Goal: Check status: Check status

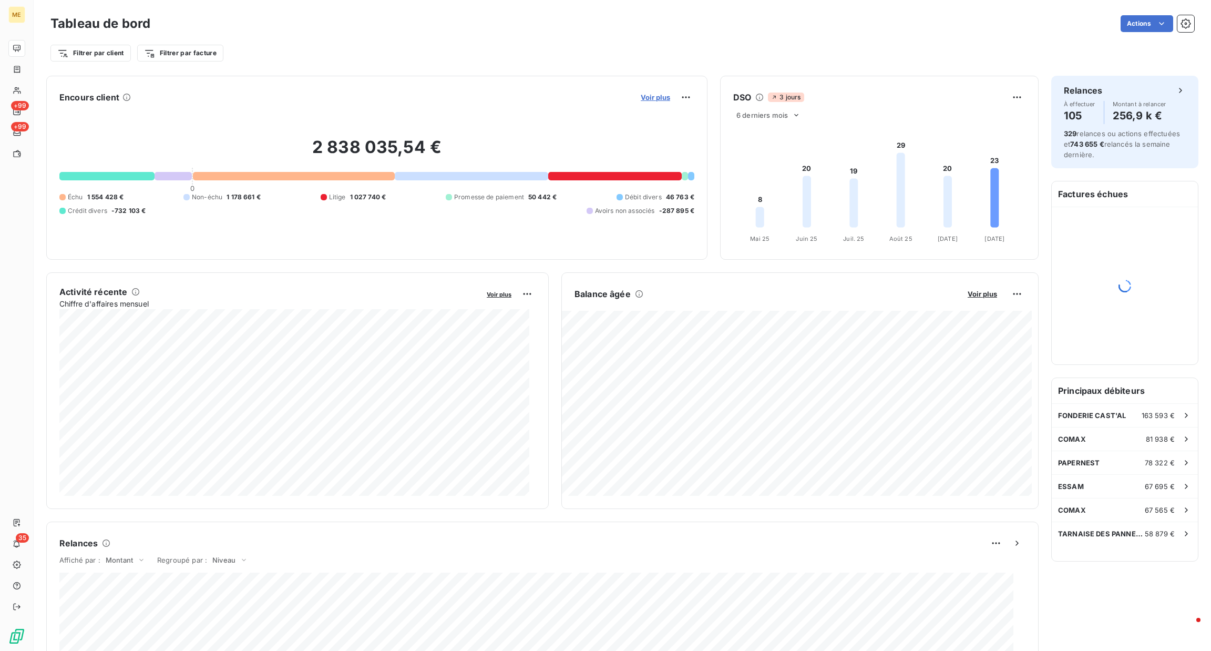
click at [652, 96] on span "Voir plus" at bounding box center [655, 97] width 29 height 8
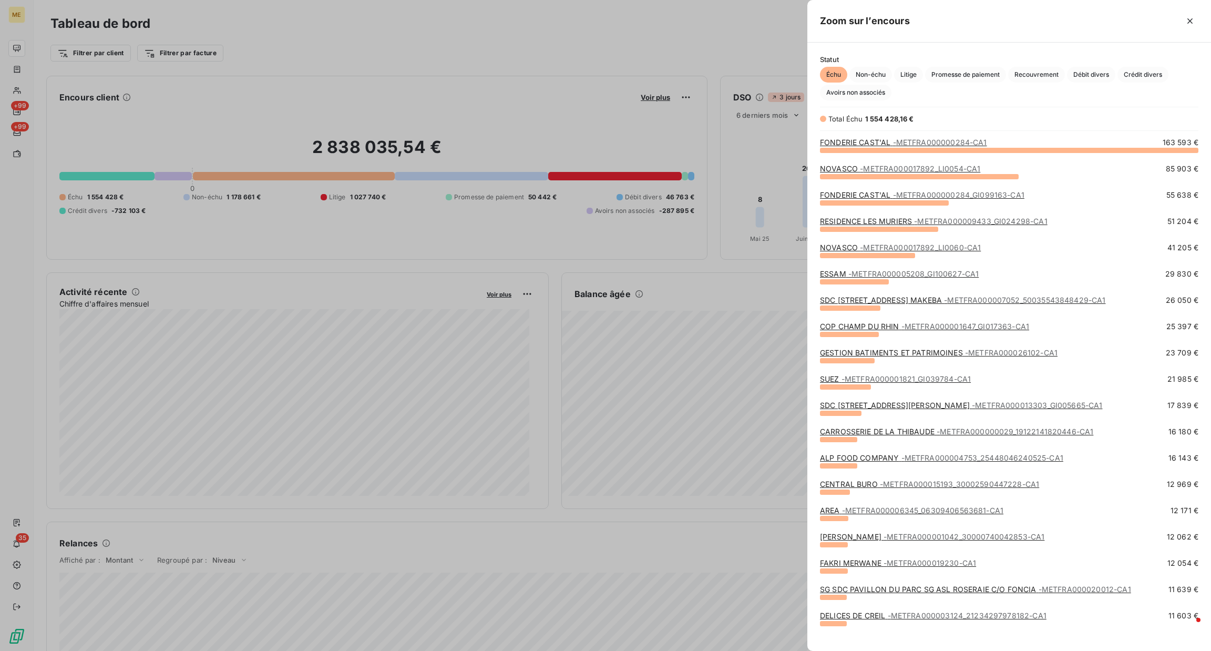
scroll to position [489, 392]
click at [1141, 72] on span "Crédit divers" at bounding box center [1143, 75] width 51 height 16
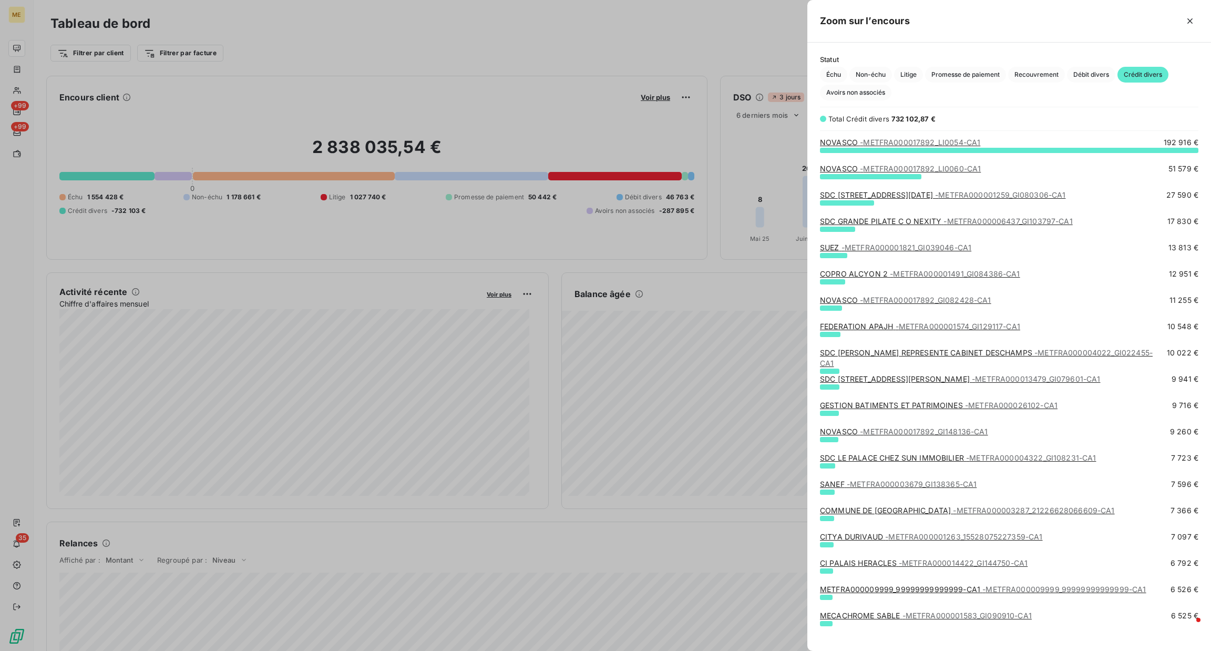
click at [1040, 192] on span "- METFRA000001259_GI080306-CA1" at bounding box center [1000, 194] width 130 height 9
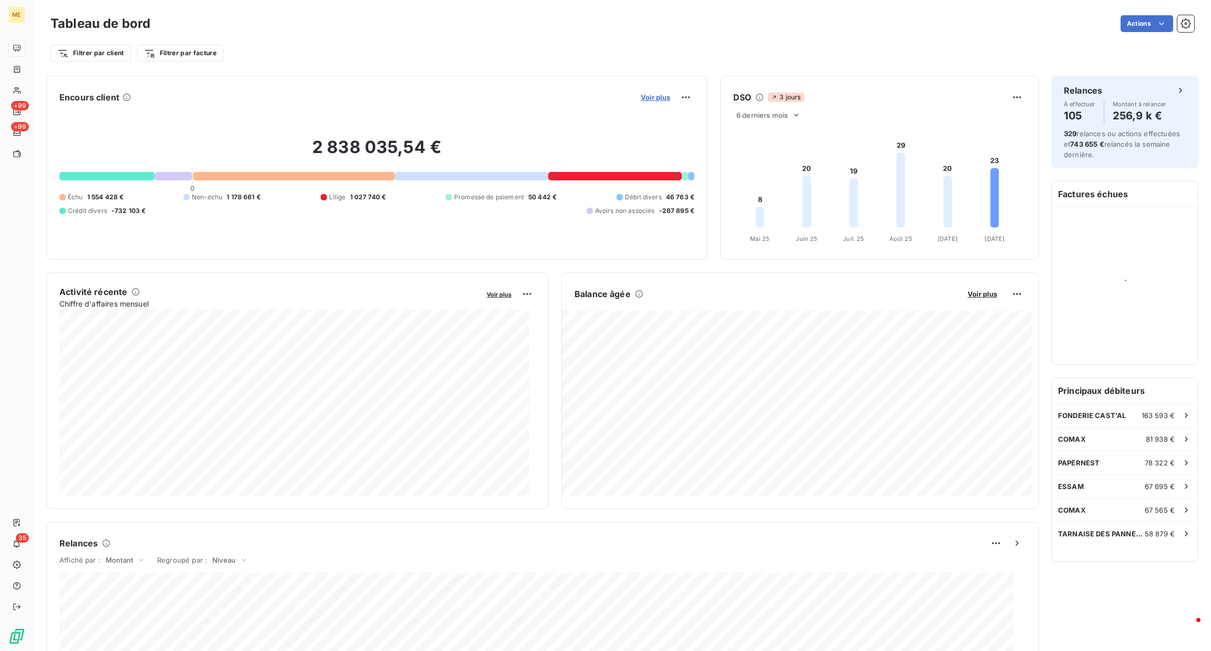
click at [655, 95] on span "Voir plus" at bounding box center [655, 97] width 29 height 8
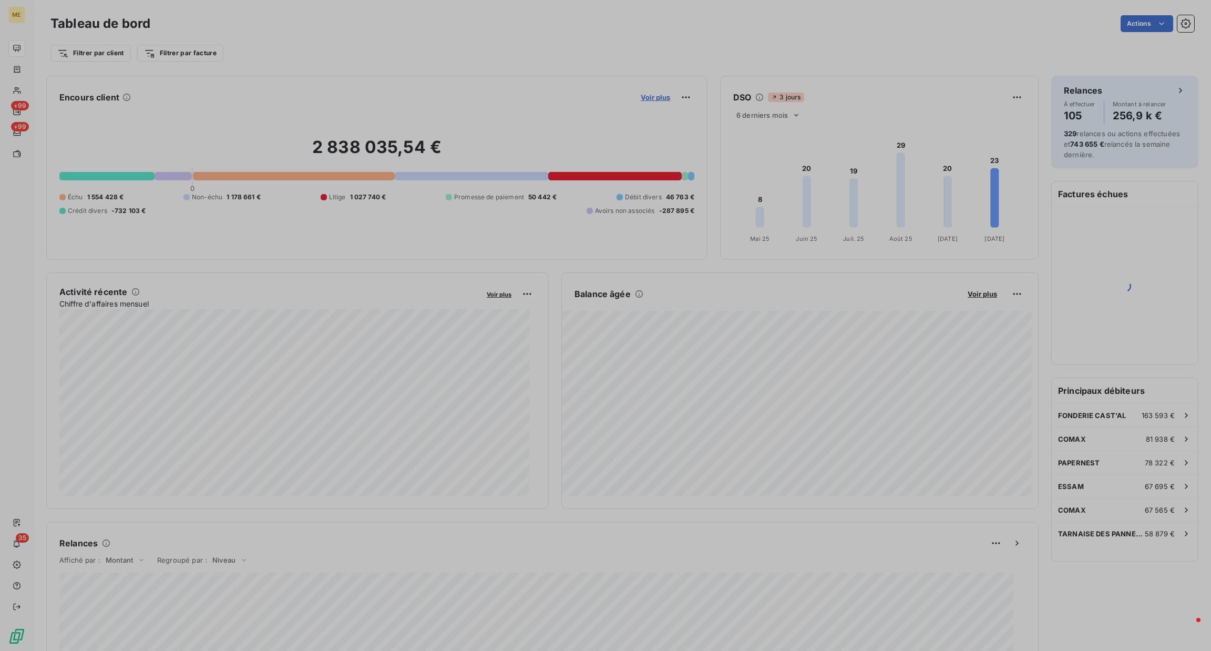
scroll to position [639, 392]
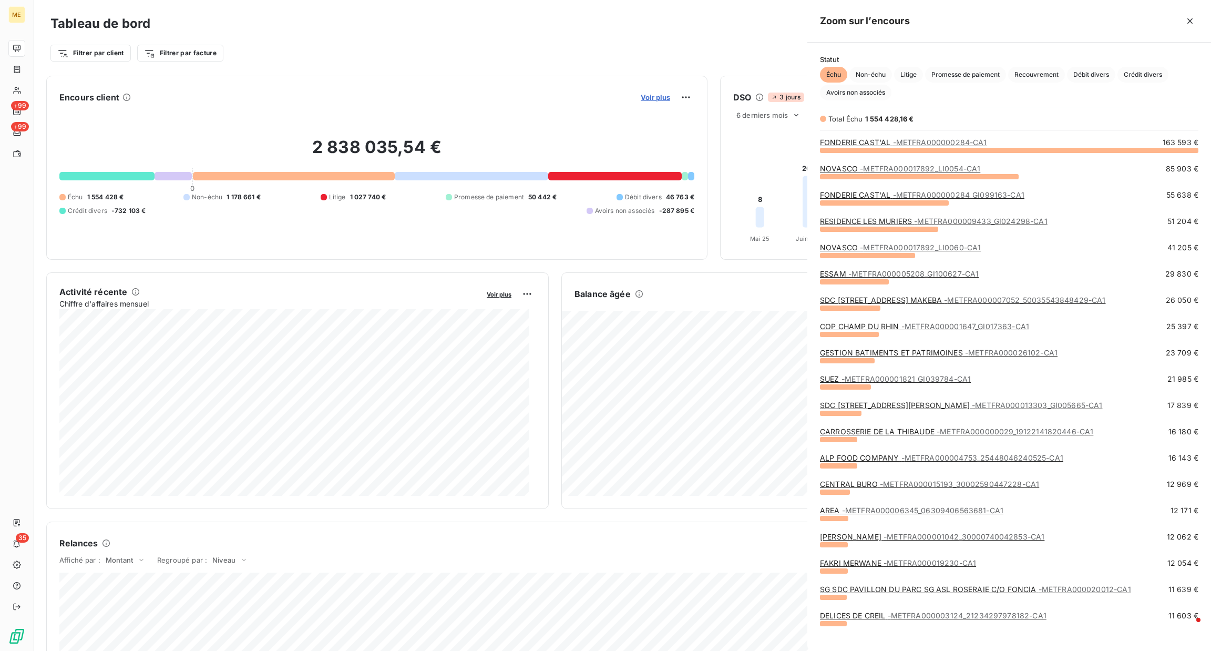
click at [655, 95] on div at bounding box center [605, 325] width 1211 height 651
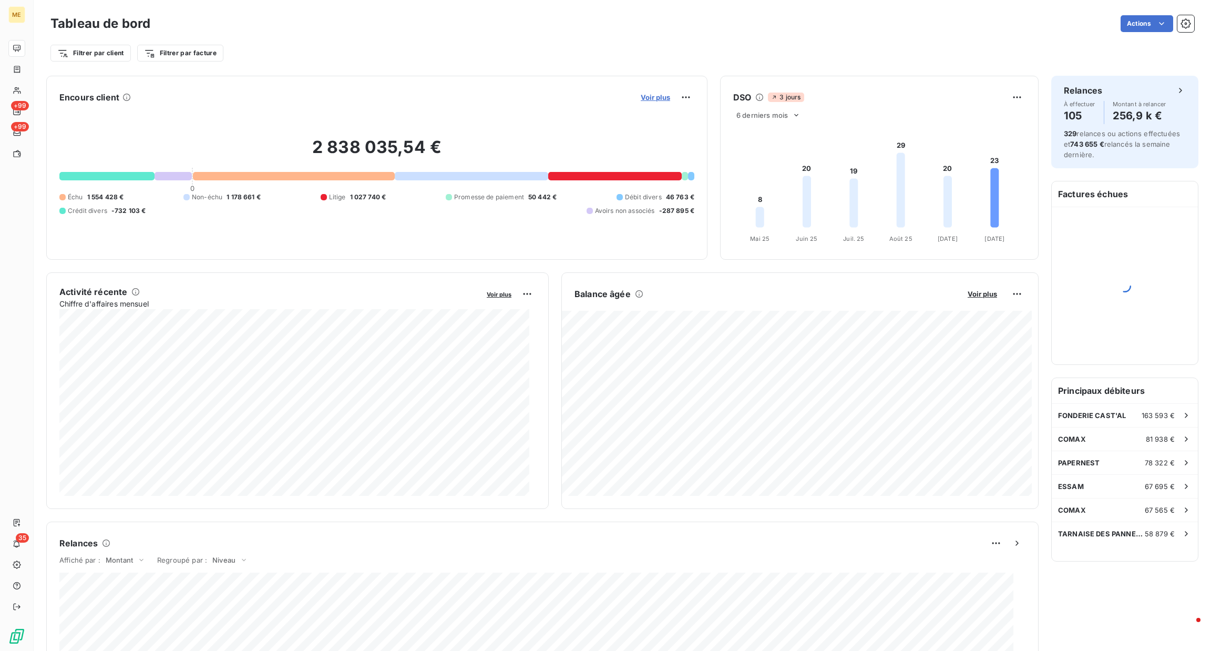
click at [660, 99] on span "Voir plus" at bounding box center [655, 97] width 29 height 8
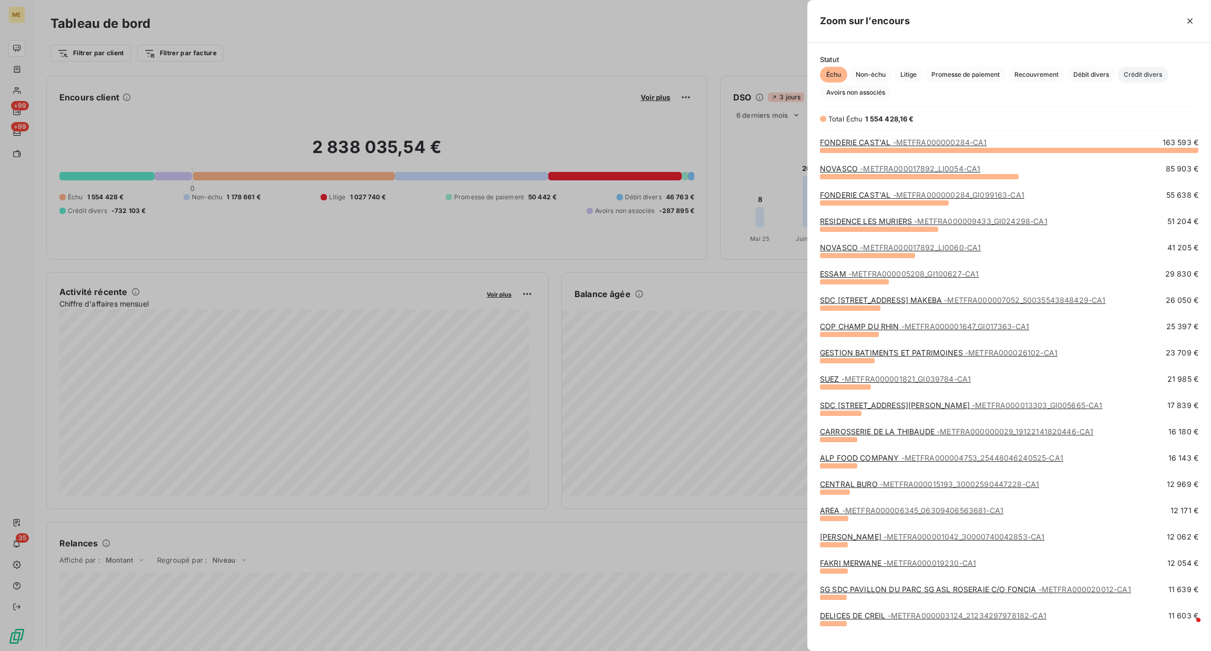
click at [1157, 81] on span "Crédit divers" at bounding box center [1143, 75] width 51 height 16
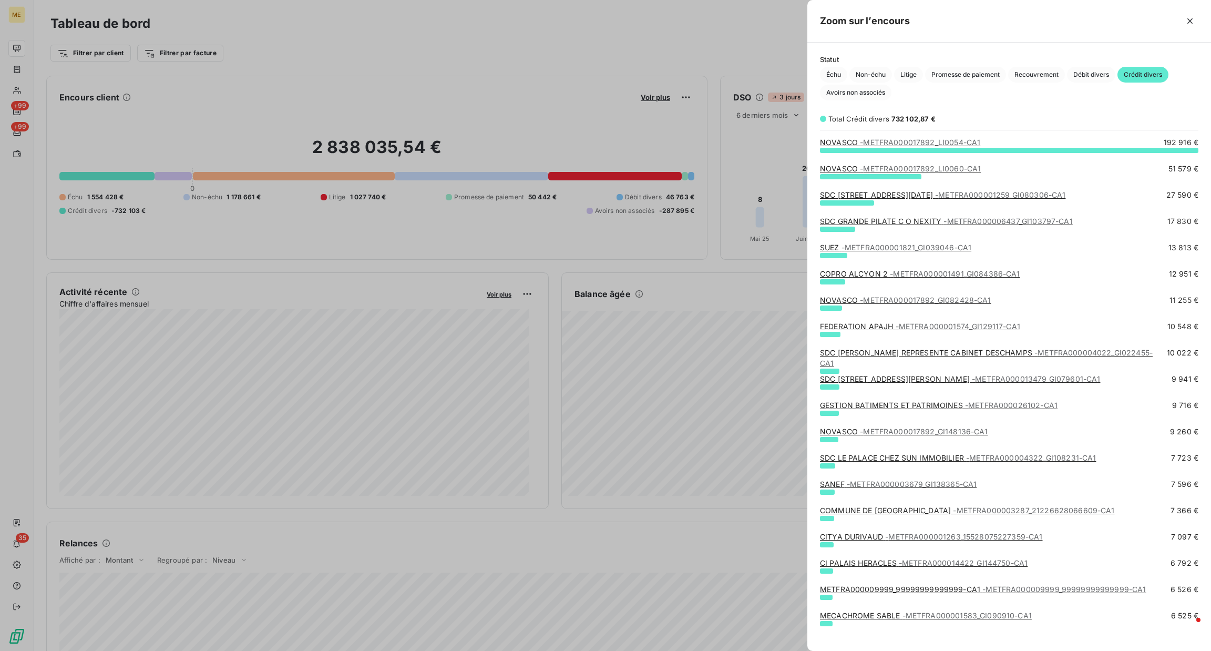
click at [947, 271] on span "- METFRA000001491_GI084386-CA1" at bounding box center [955, 273] width 130 height 9
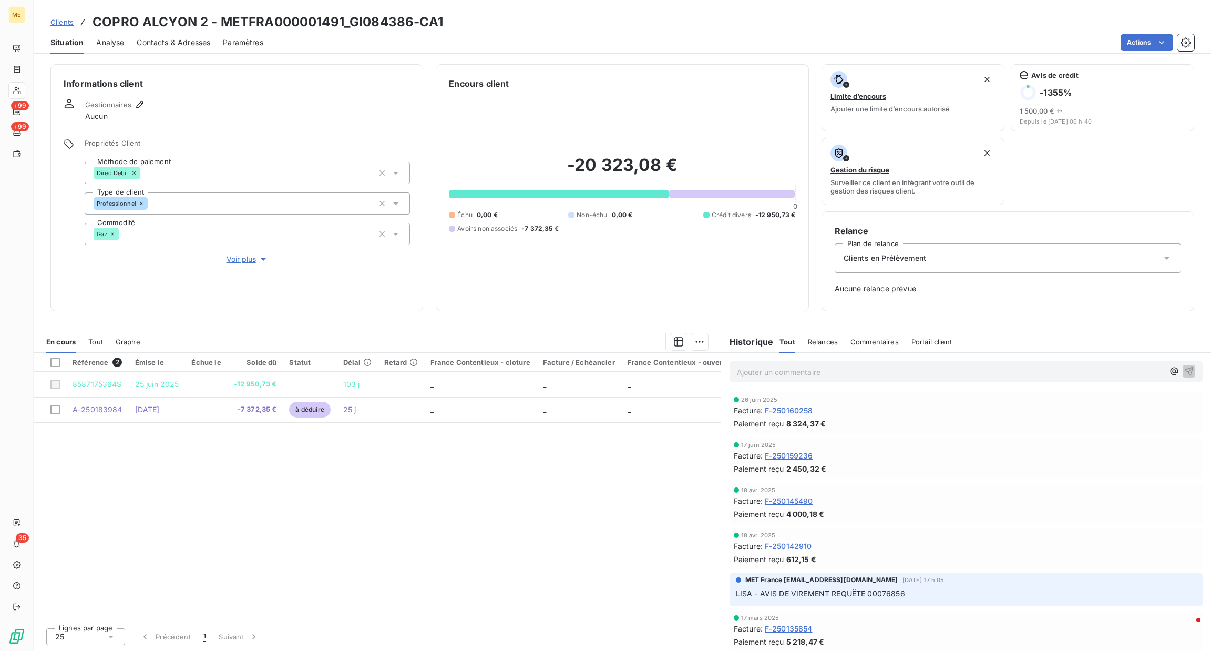
click at [238, 263] on span "Voir plus" at bounding box center [248, 259] width 42 height 11
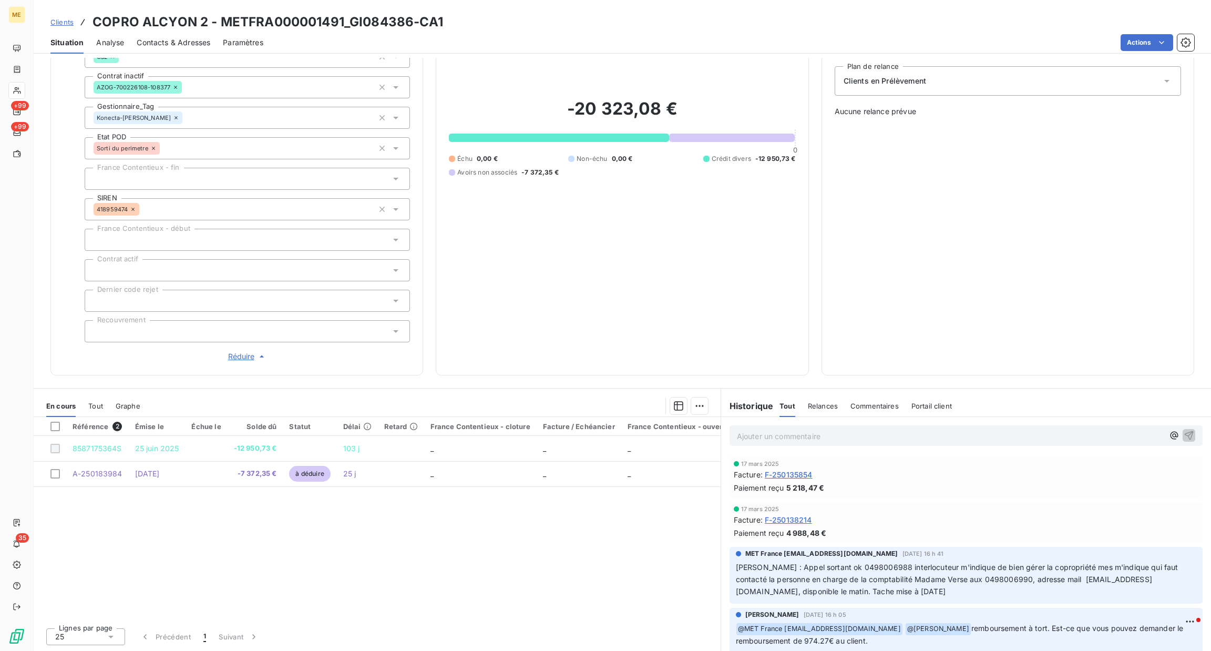
scroll to position [220, 0]
click at [769, 433] on p "Ajouter un commentaire ﻿" at bounding box center [950, 436] width 427 height 13
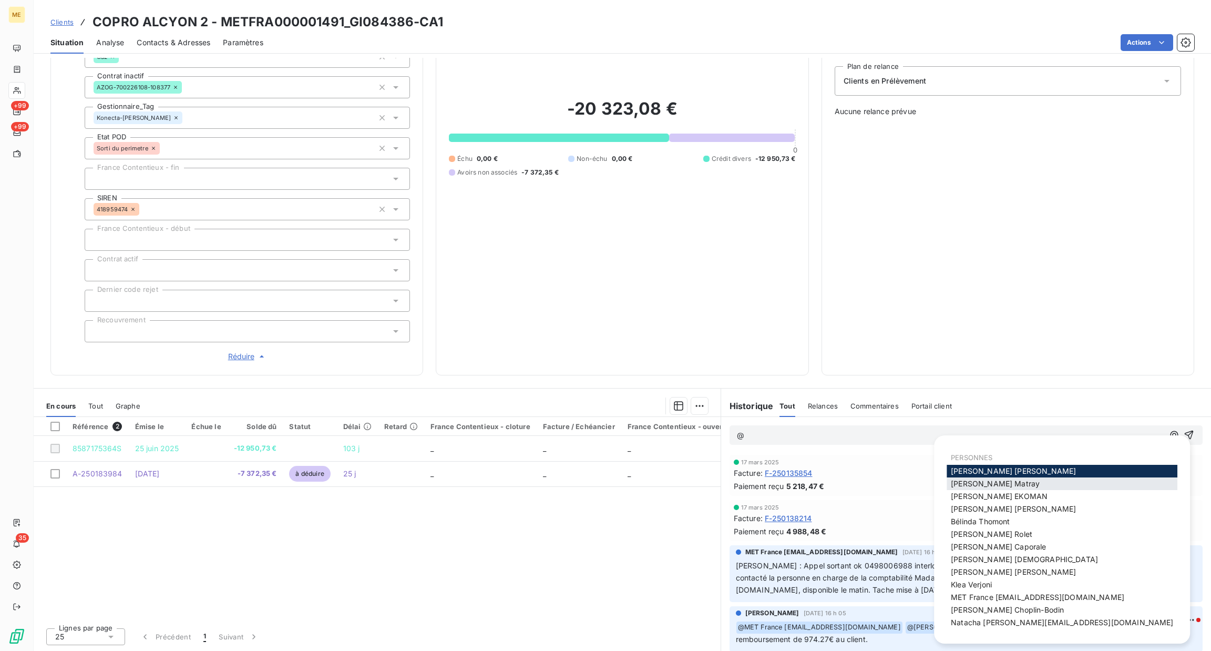
click at [1016, 483] on div "Amélie Matray" at bounding box center [1062, 483] width 231 height 13
click at [991, 481] on span "Amélie Matray" at bounding box center [995, 483] width 89 height 9
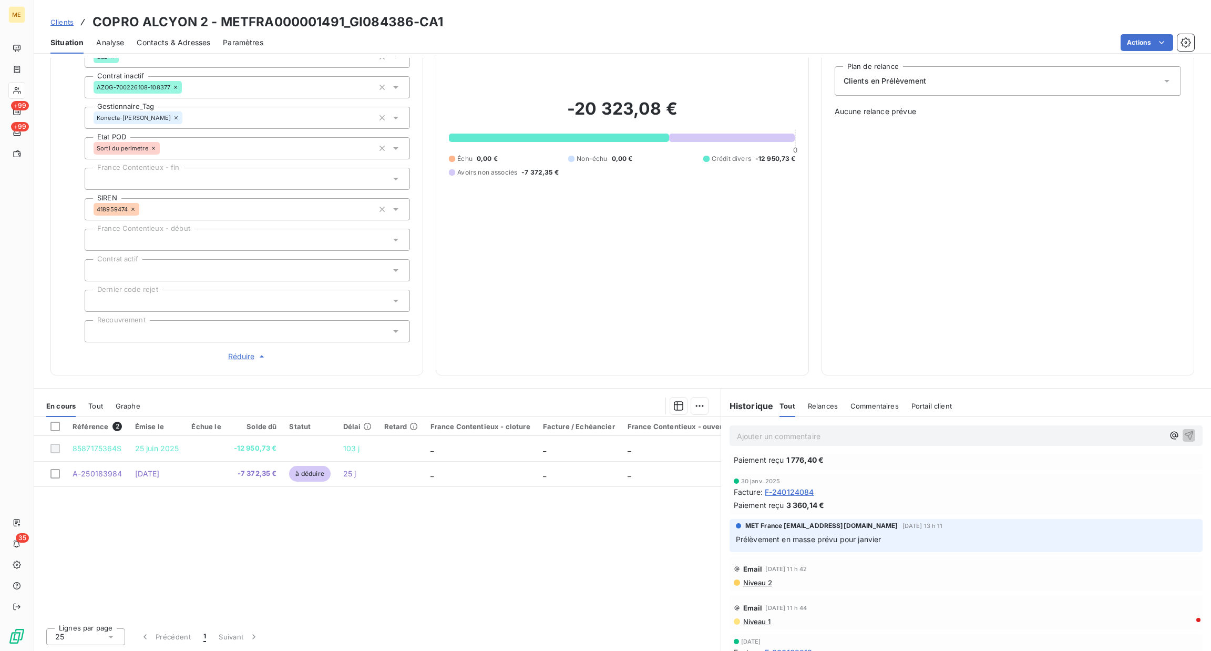
scroll to position [523, 0]
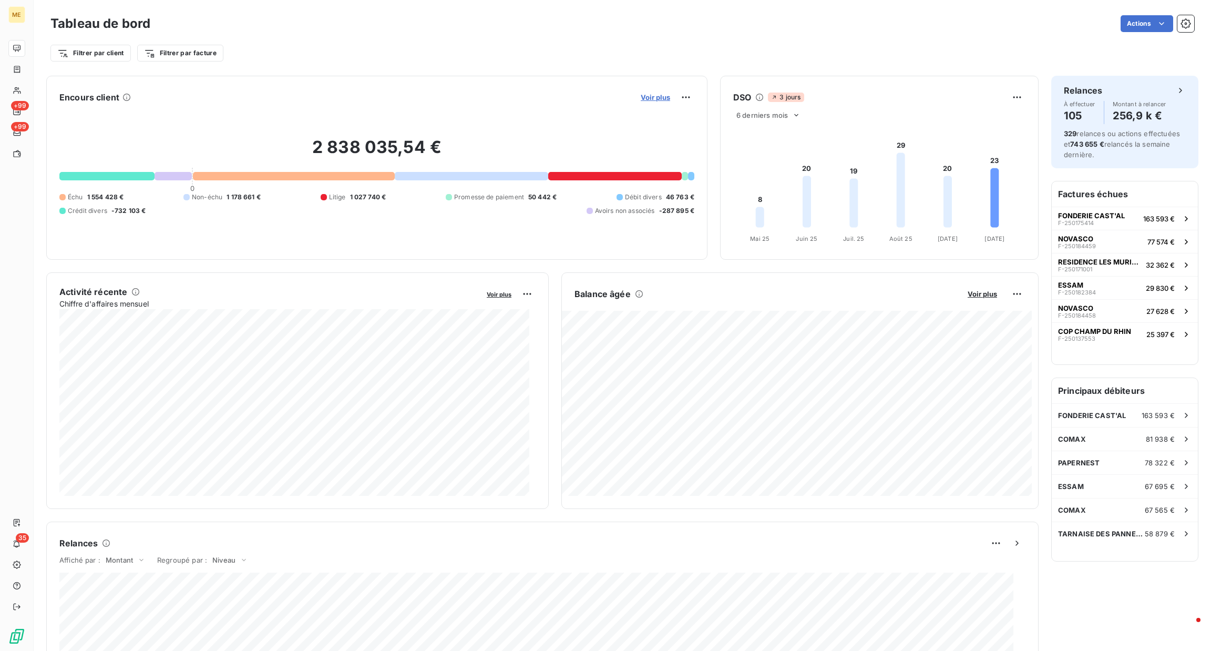
click at [646, 99] on span "Voir plus" at bounding box center [655, 97] width 29 height 8
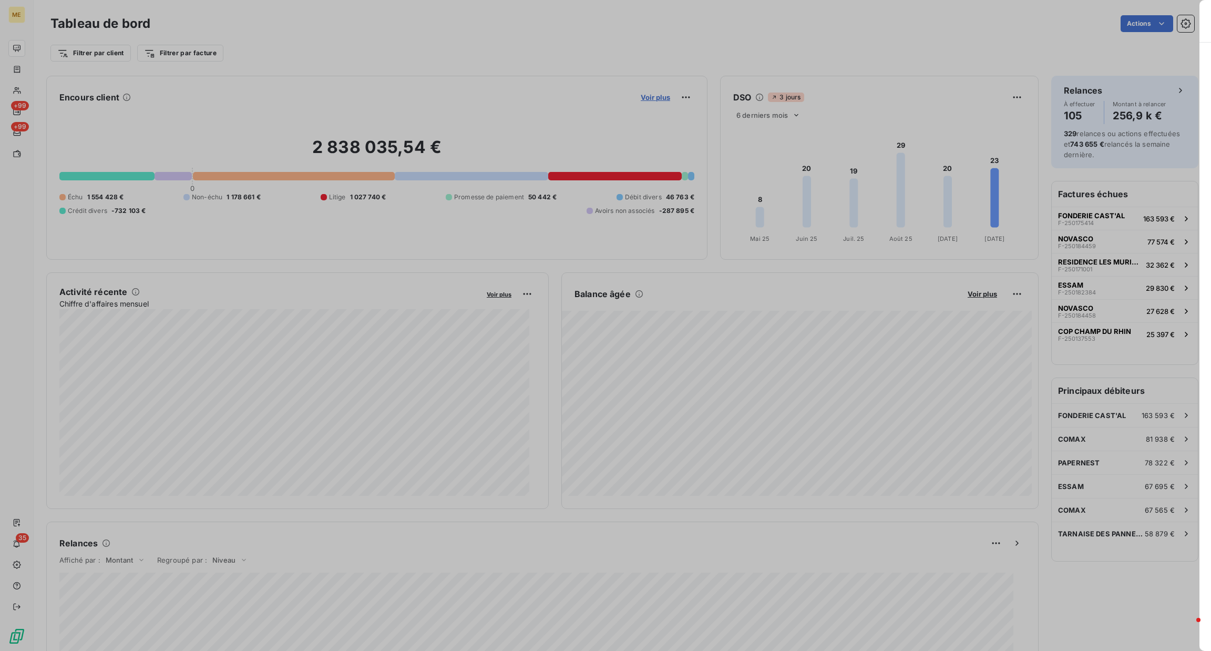
scroll to position [639, 392]
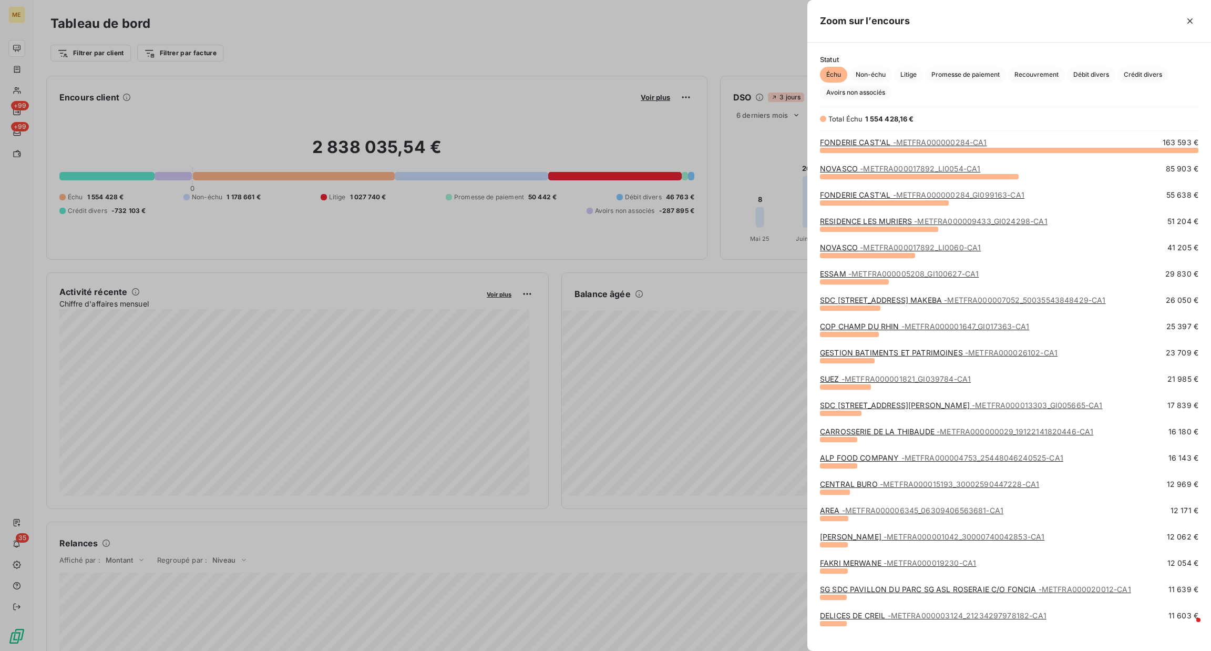
click at [705, 153] on div at bounding box center [605, 325] width 1211 height 651
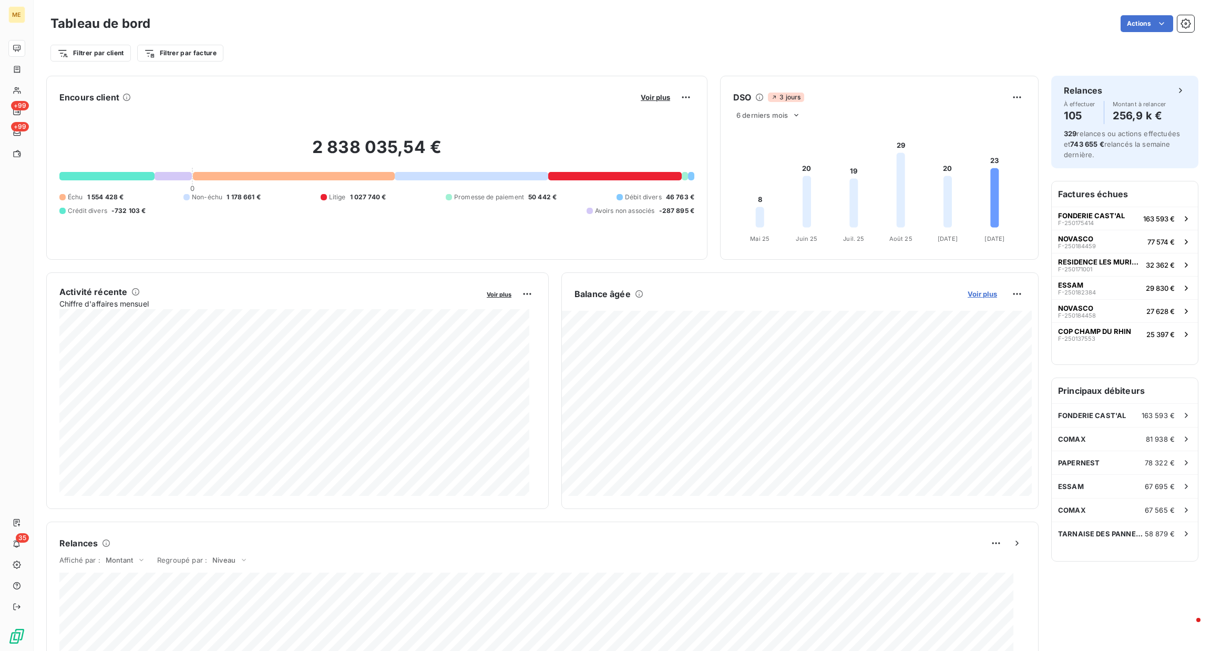
click at [968, 297] on span "Voir plus" at bounding box center [982, 294] width 29 height 8
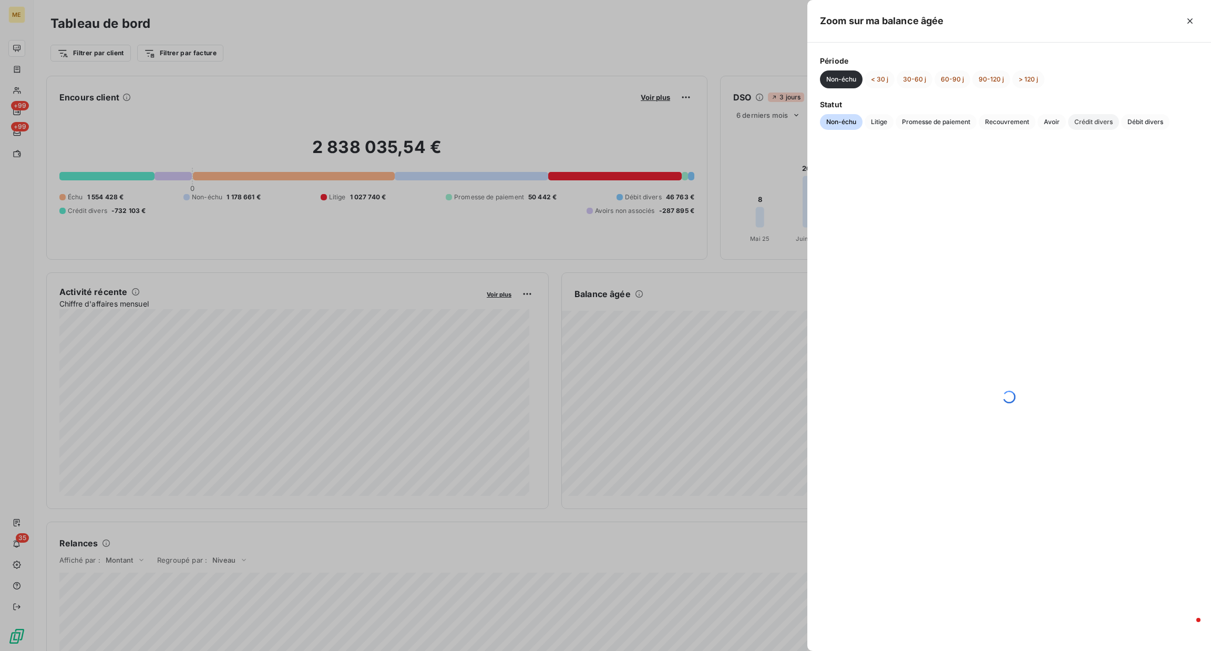
click at [1094, 121] on span "Crédit divers" at bounding box center [1093, 122] width 51 height 16
click at [1126, 124] on span "Débit divers" at bounding box center [1145, 122] width 48 height 16
click at [1102, 117] on span "Crédit divers" at bounding box center [1093, 122] width 51 height 16
click at [670, 62] on div at bounding box center [605, 325] width 1211 height 651
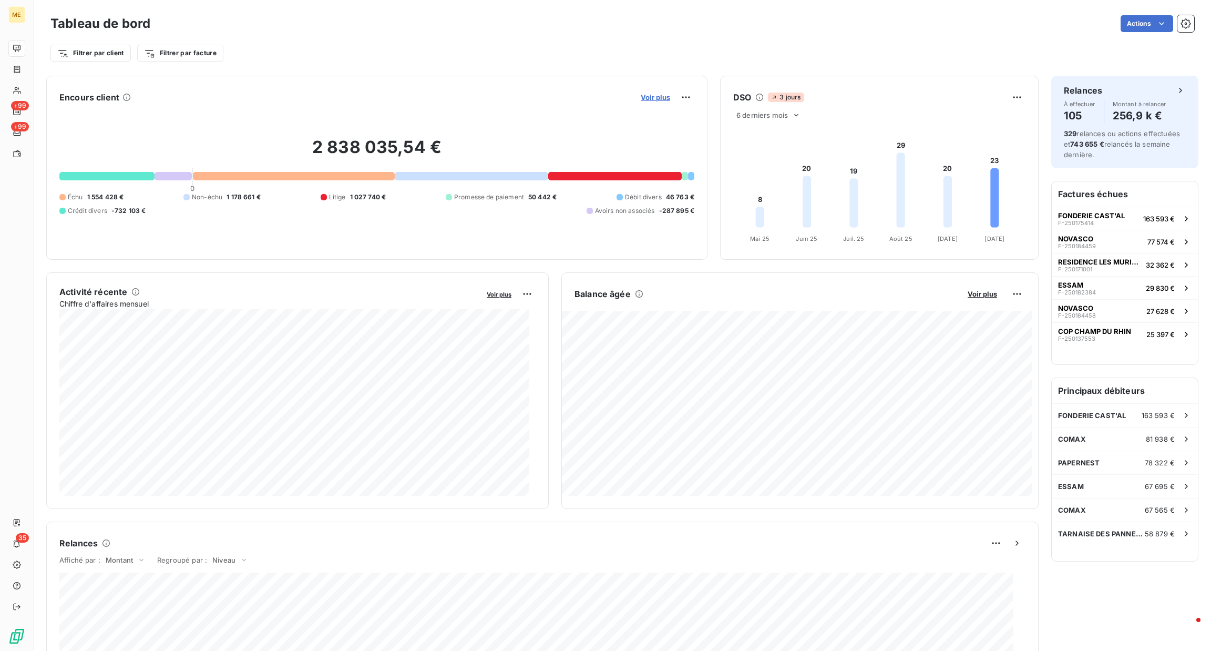
click at [661, 101] on span "Voir plus" at bounding box center [655, 97] width 29 height 8
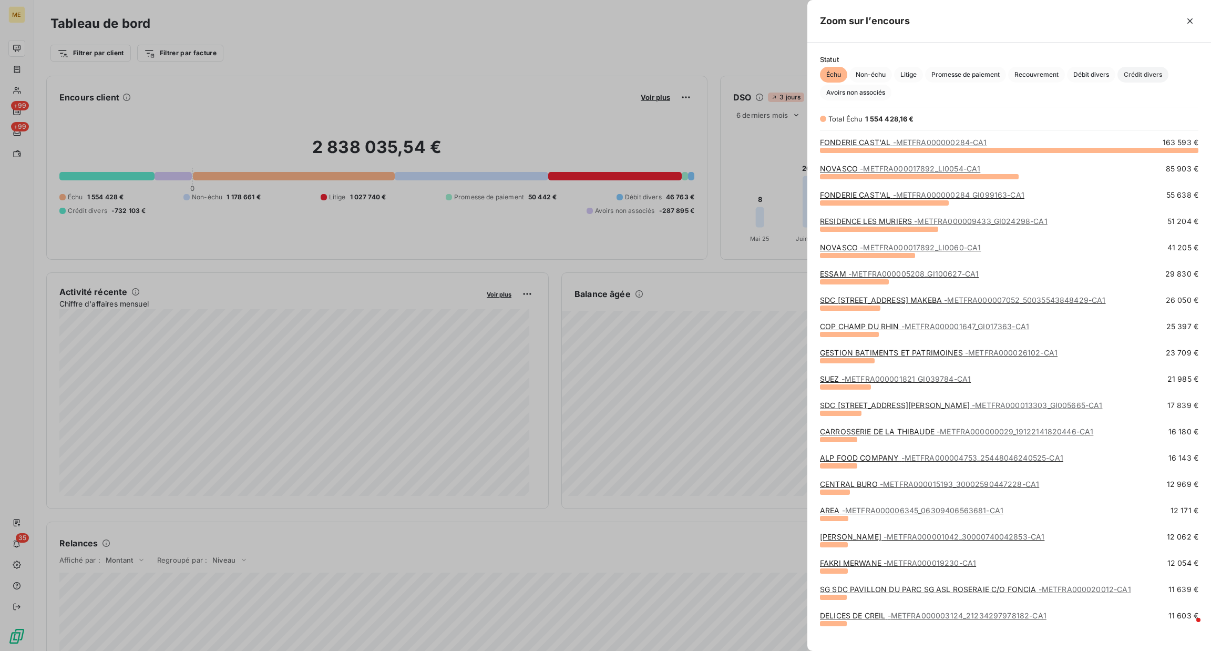
click at [1127, 74] on span "Crédit divers" at bounding box center [1143, 75] width 51 height 16
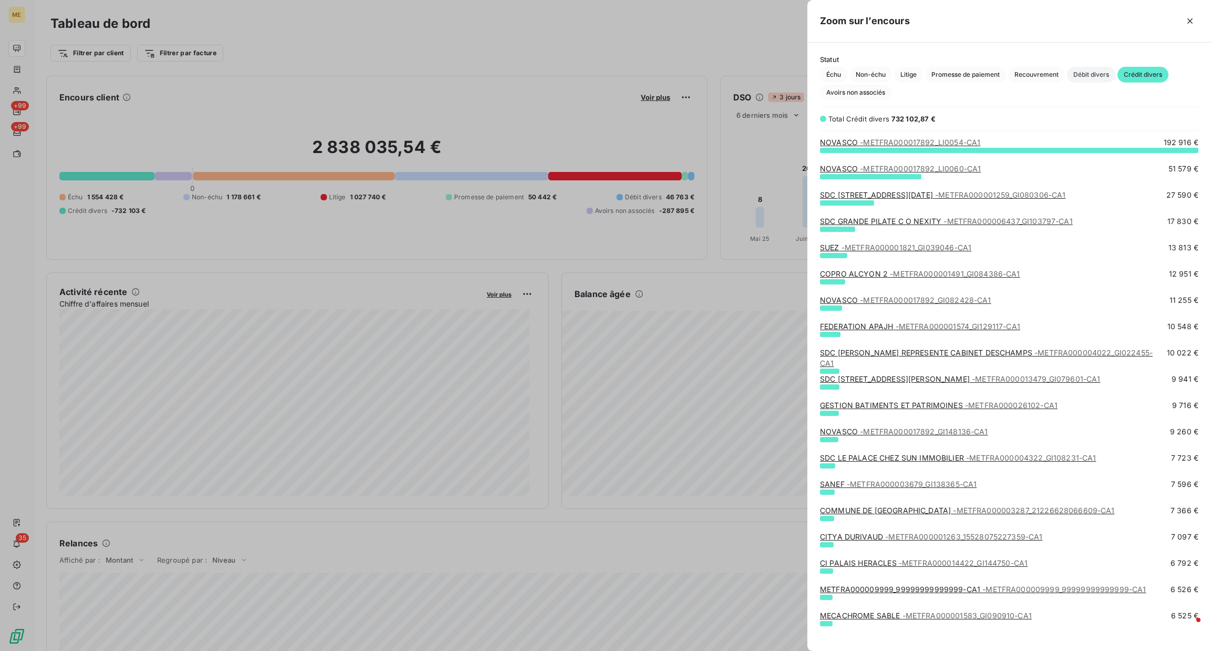
click at [1084, 76] on span "Débit divers" at bounding box center [1091, 75] width 48 height 16
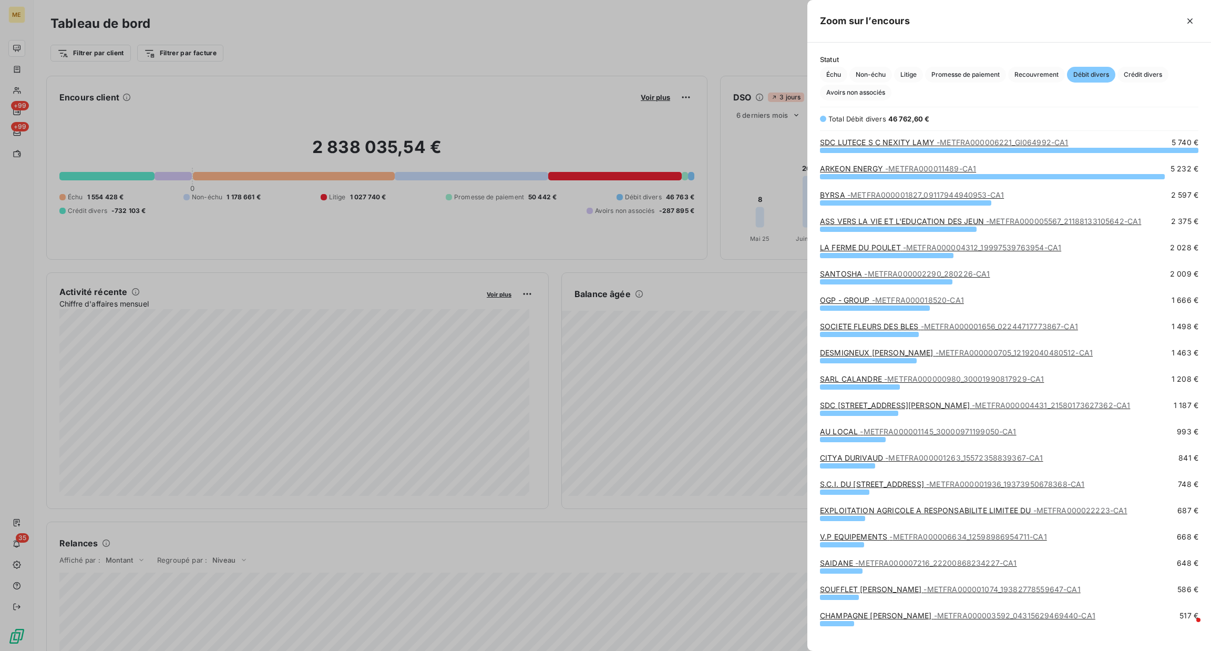
scroll to position [489, 392]
click at [967, 140] on span "- METFRA000006221_GI064992-CA1" at bounding box center [1002, 142] width 131 height 9
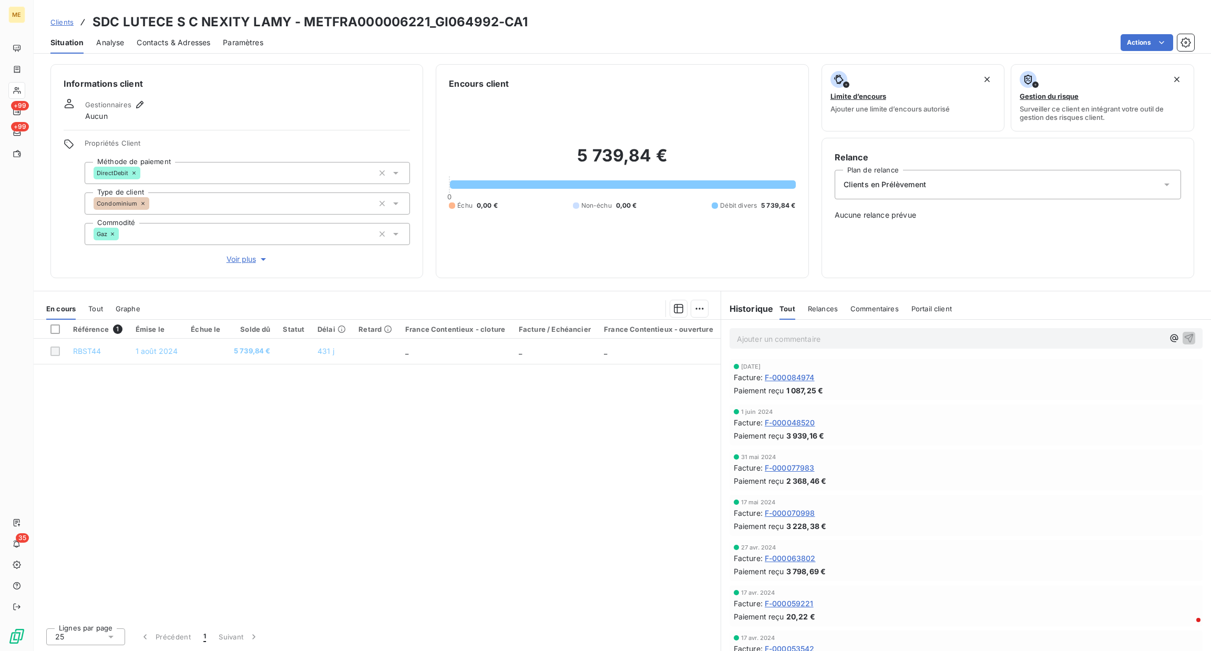
click at [869, 335] on p "Ajouter un commentaire ﻿" at bounding box center [950, 338] width 427 height 13
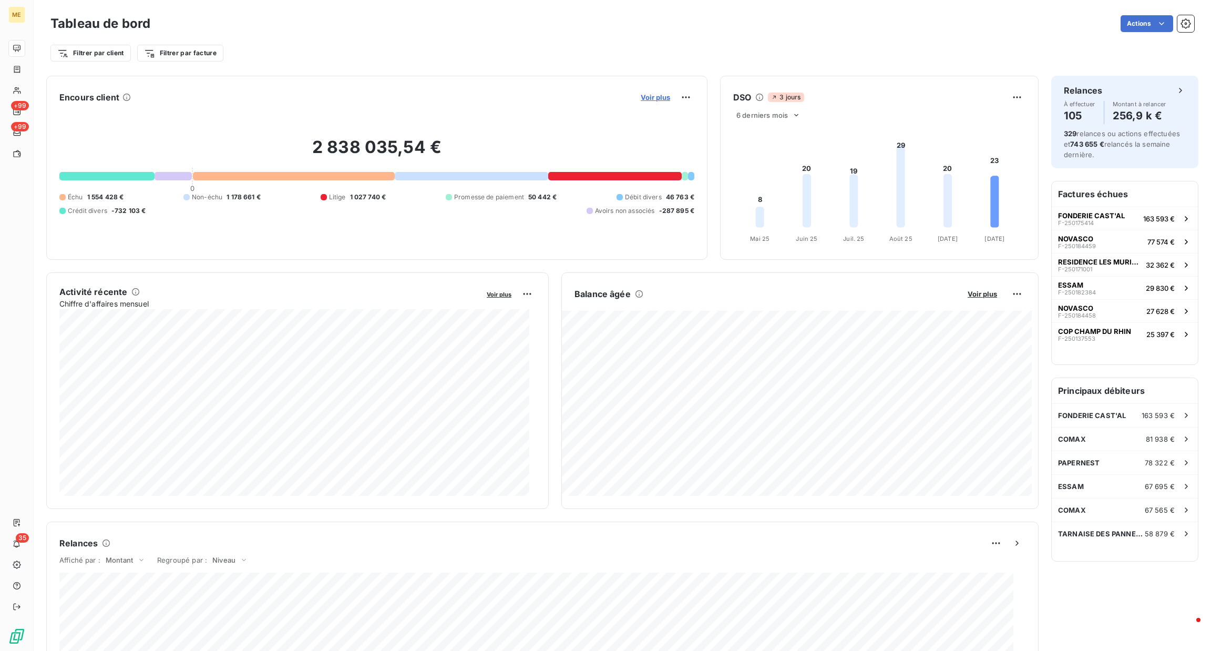
click at [642, 97] on span "Voir plus" at bounding box center [655, 97] width 29 height 8
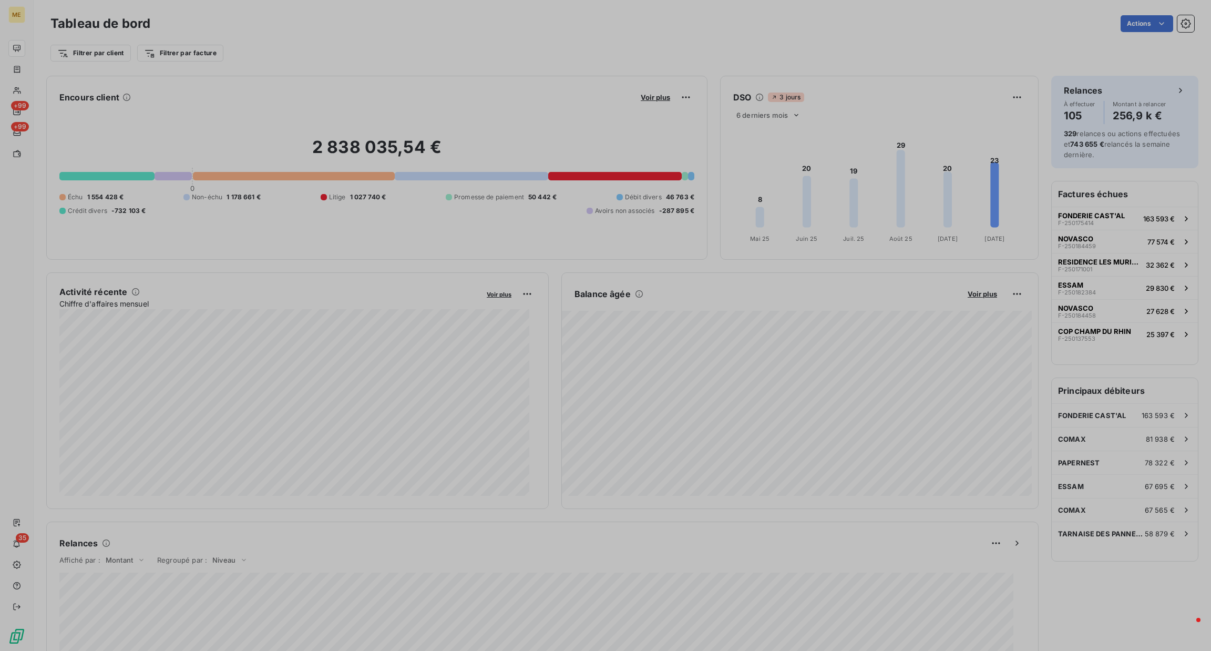
scroll to position [639, 392]
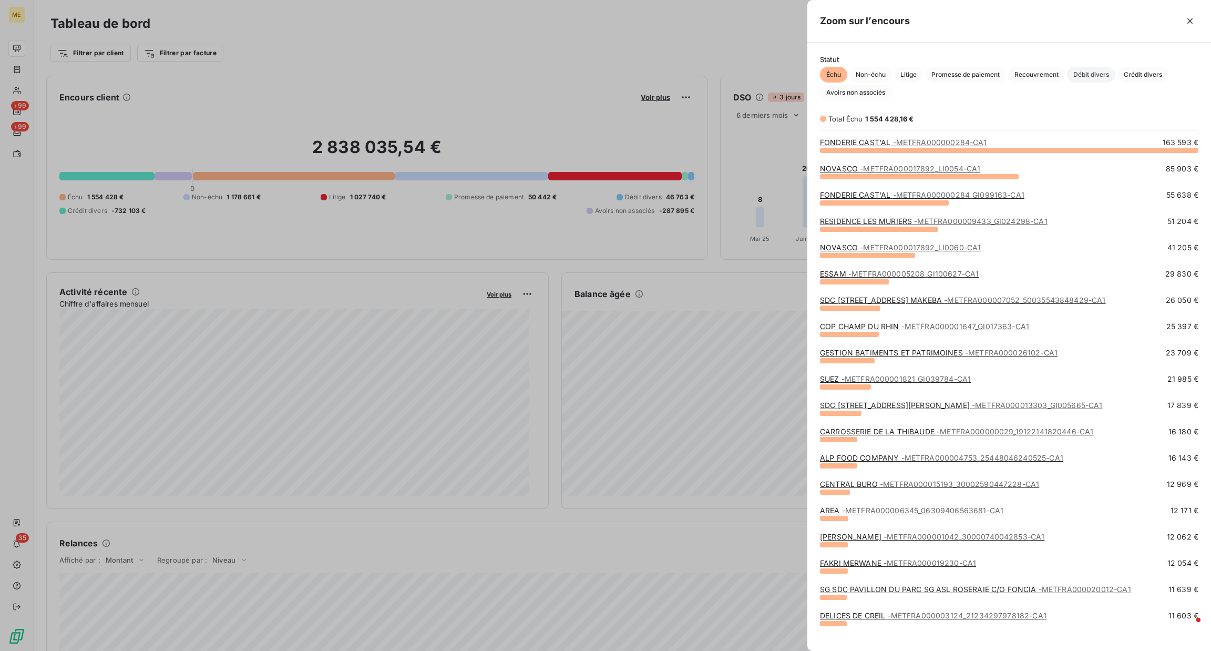
click at [1102, 80] on span "Débit divers" at bounding box center [1091, 75] width 48 height 16
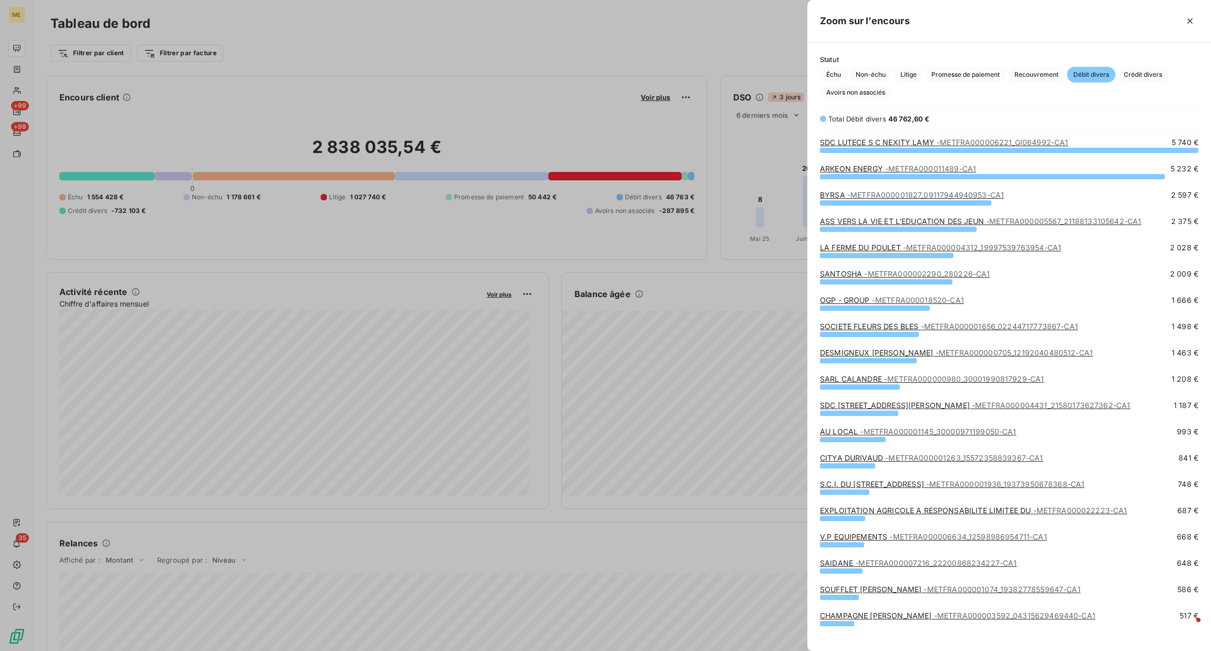
click at [913, 167] on span "- METFRA000011489-CA1" at bounding box center [930, 168] width 91 height 9
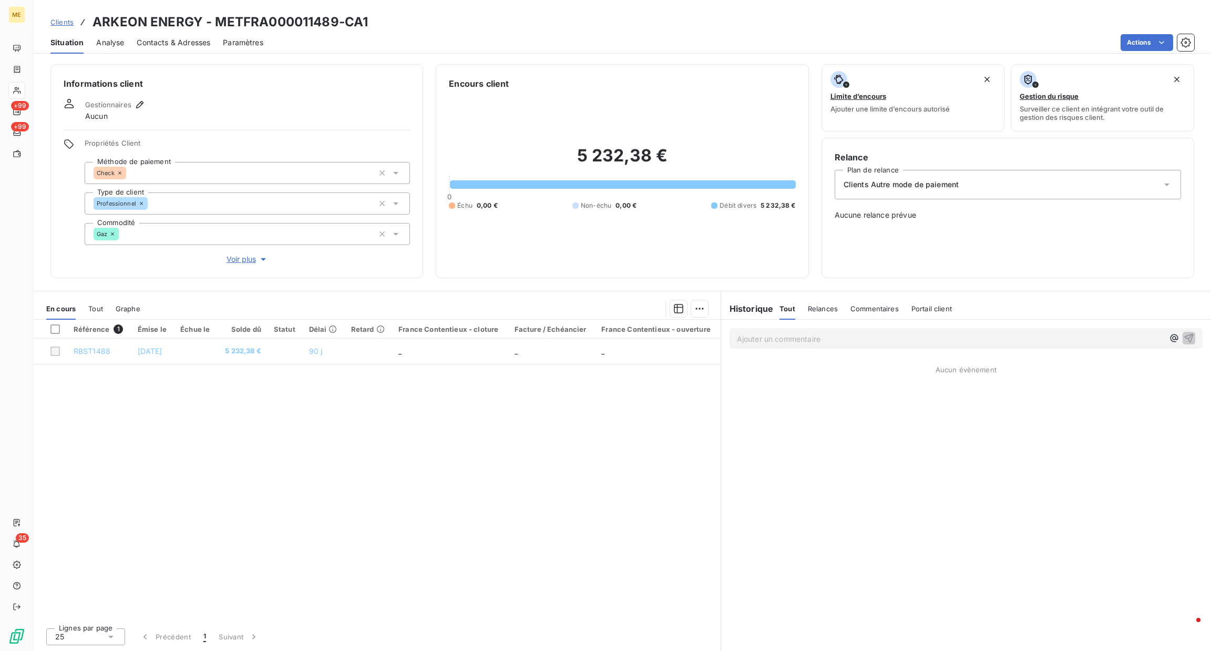
click at [824, 335] on p "Ajouter un commentaire ﻿" at bounding box center [950, 338] width 427 height 13
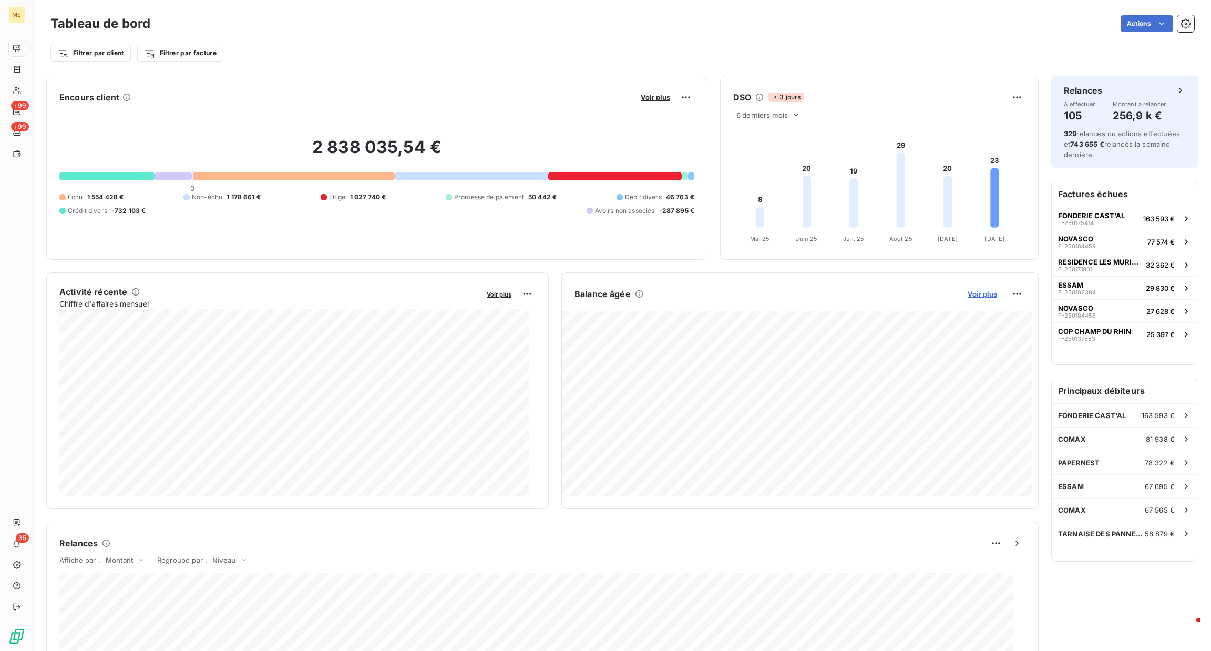
click at [975, 298] on span "Voir plus" at bounding box center [982, 294] width 29 height 8
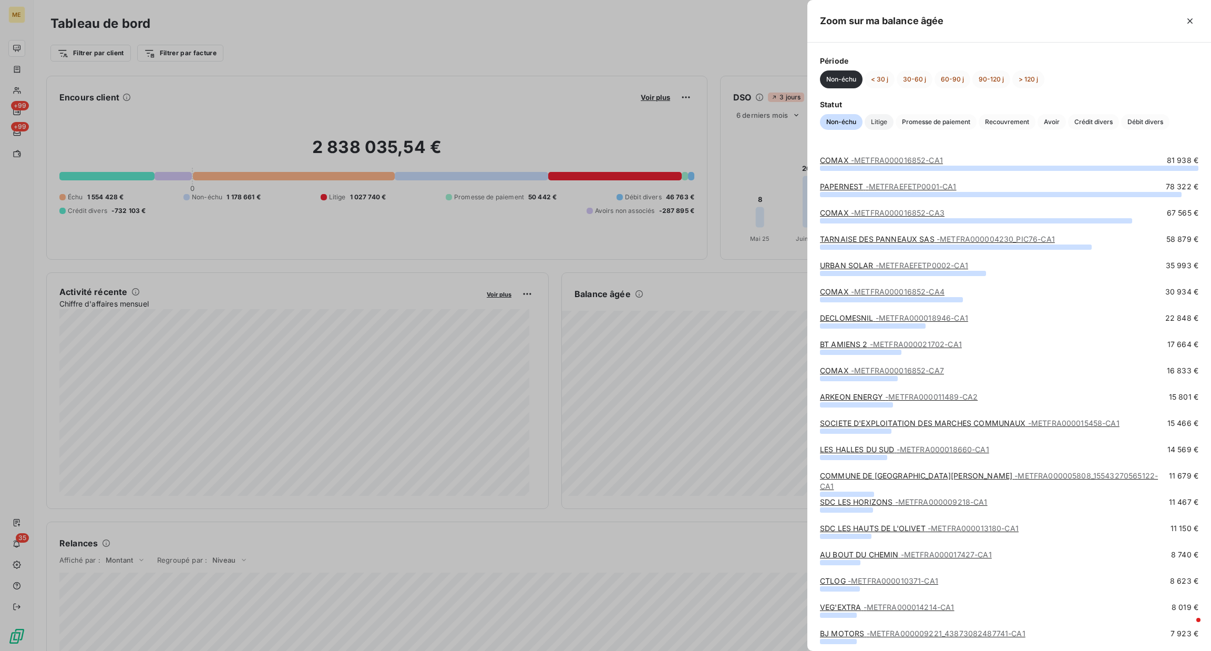
click at [877, 119] on span "Litige" at bounding box center [879, 122] width 29 height 16
